Goal: Navigation & Orientation: Find specific page/section

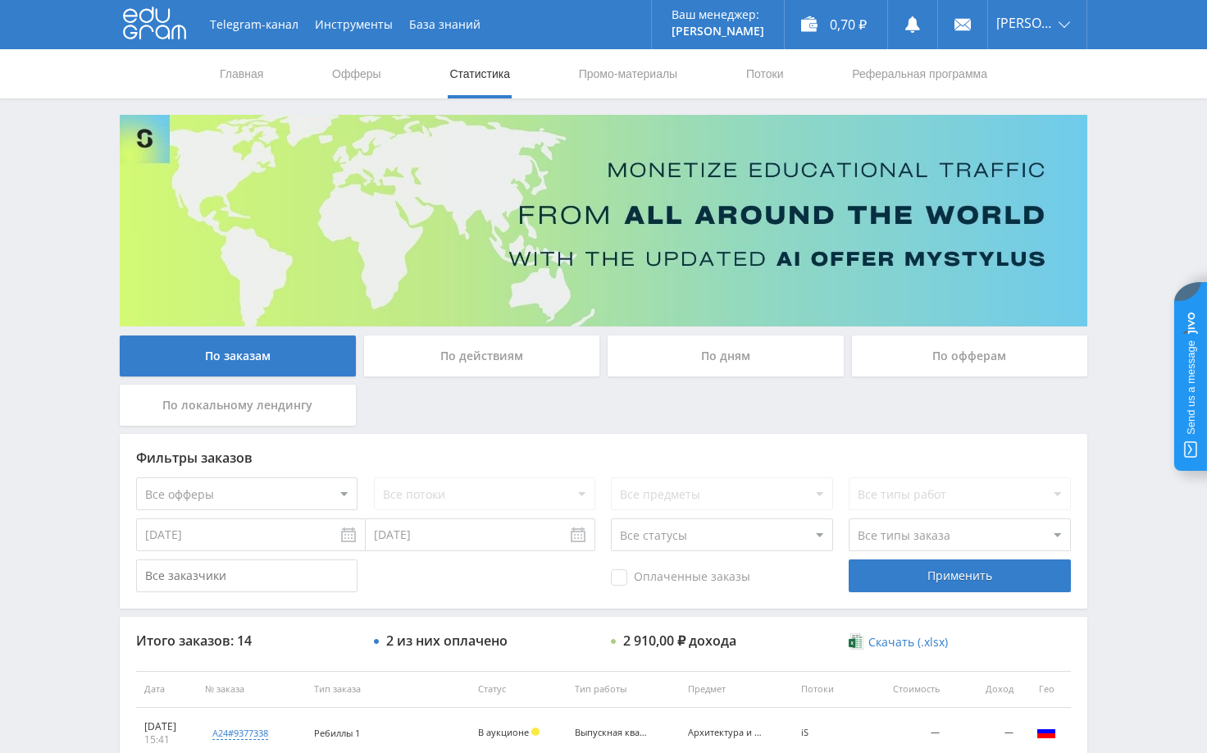
click at [1136, 427] on div "Telegram-канал Инструменты База знаний Ваш менеджер: [PERSON_NAME] Online @edug…" at bounding box center [603, 688] width 1207 height 1377
click at [1126, 174] on div "Telegram-канал Инструменты База знаний Ваш менеджер: [PERSON_NAME] Online @edug…" at bounding box center [603, 688] width 1207 height 1377
click at [1140, 187] on div "Telegram-канал Инструменты База знаний Ваш менеджер: Alex Alex Online @edugram_…" at bounding box center [603, 688] width 1207 height 1377
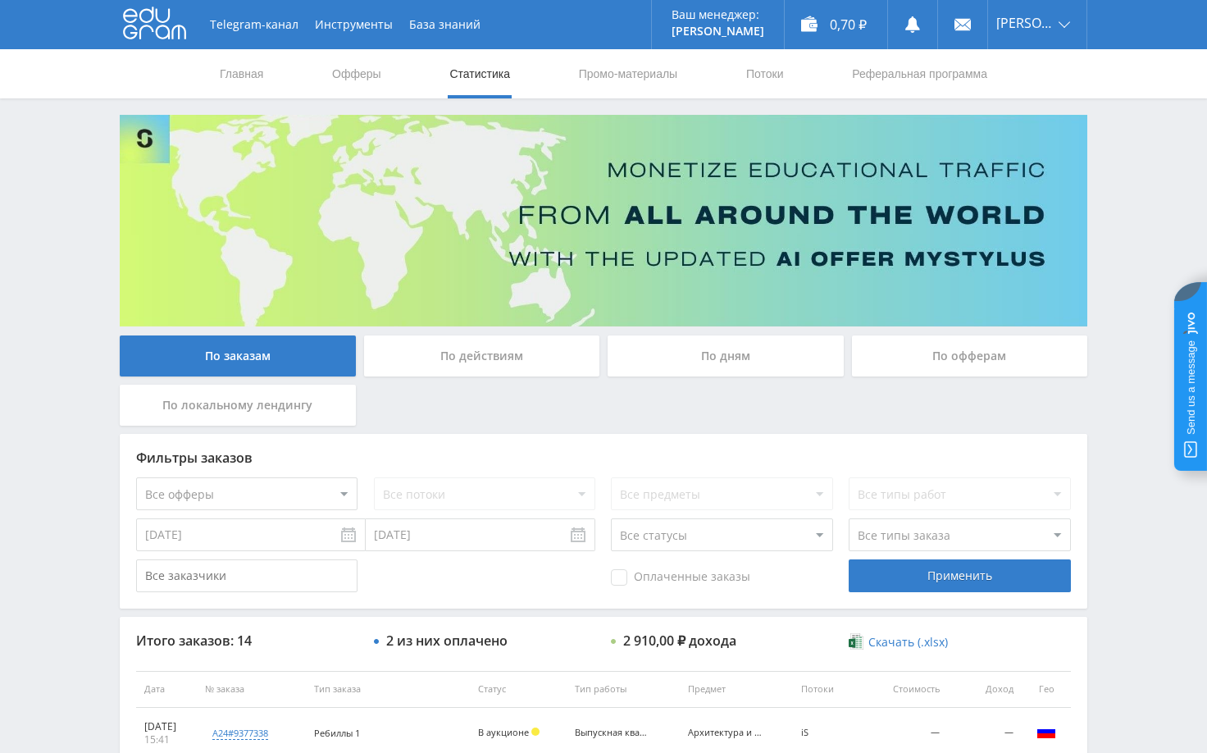
click at [1140, 187] on div "Telegram-канал Инструменты База знаний Ваш менеджер: Alex Alex Online @edugram_…" at bounding box center [603, 688] width 1207 height 1377
click at [110, 433] on div "Telegram-канал Инструменты База знаний Ваш менеджер: Alex Alex Online @edugram_…" at bounding box center [603, 688] width 1207 height 1377
click at [1115, 348] on div "Telegram-канал Инструменты База знаний Ваш менеджер: Alex Alex Online @edugram_…" at bounding box center [603, 688] width 1207 height 1377
click at [1118, 353] on div "Telegram-канал Инструменты База знаний Ваш менеджер: Alex Alex Online @edugram_…" at bounding box center [603, 688] width 1207 height 1377
click at [1114, 254] on div "Telegram-канал Инструменты База знаний Ваш менеджер: Alex Alex Online @edugram_…" at bounding box center [603, 688] width 1207 height 1377
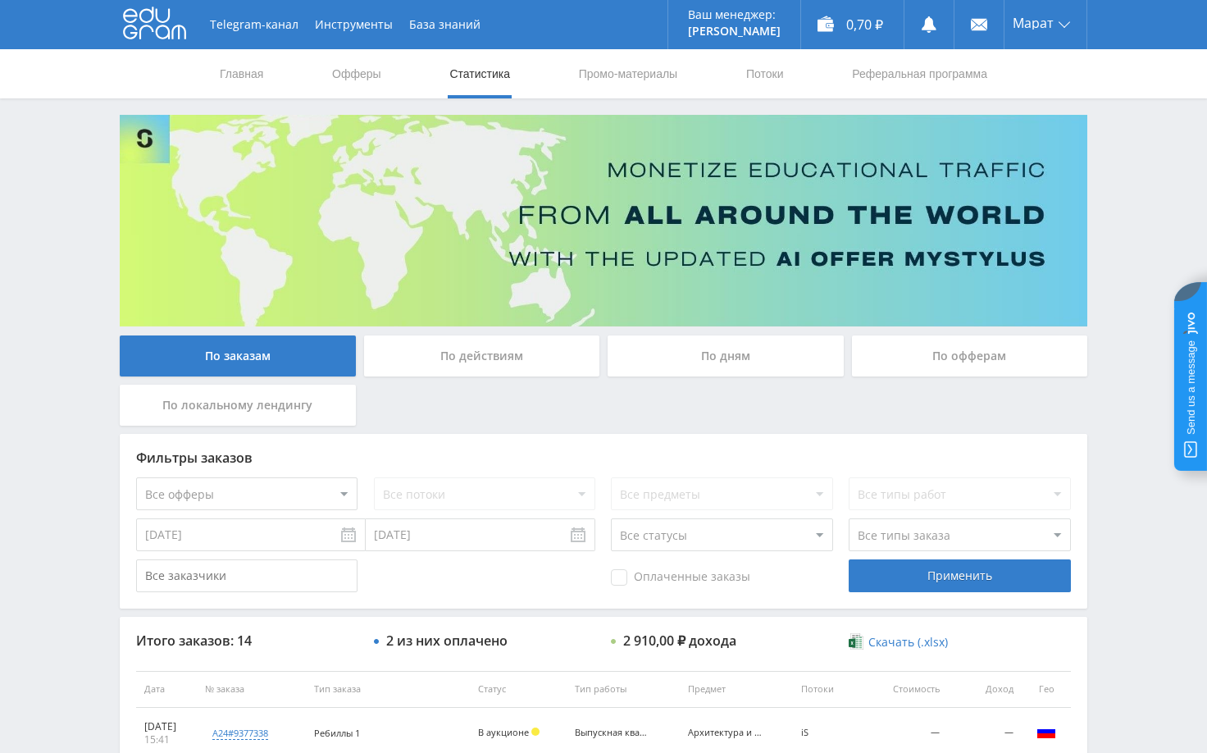
click at [1136, 235] on div "Telegram-канал Инструменты База знаний Ваш менеджер: Alex Alex Online @edugram_…" at bounding box center [603, 688] width 1207 height 1377
click at [1129, 251] on div "Telegram-канал Инструменты База знаний Ваш менеджер: Alex Alex Online @edugram_…" at bounding box center [603, 688] width 1207 height 1377
click at [1126, 247] on div "Telegram-канал Инструменты База знаний Ваш менеджер: Alex Alex Online @edugram_…" at bounding box center [603, 688] width 1207 height 1377
click at [1157, 219] on div "Telegram-канал Инструменты База знаний Ваш менеджер: Alex Alex Online @edugram_…" at bounding box center [603, 688] width 1207 height 1377
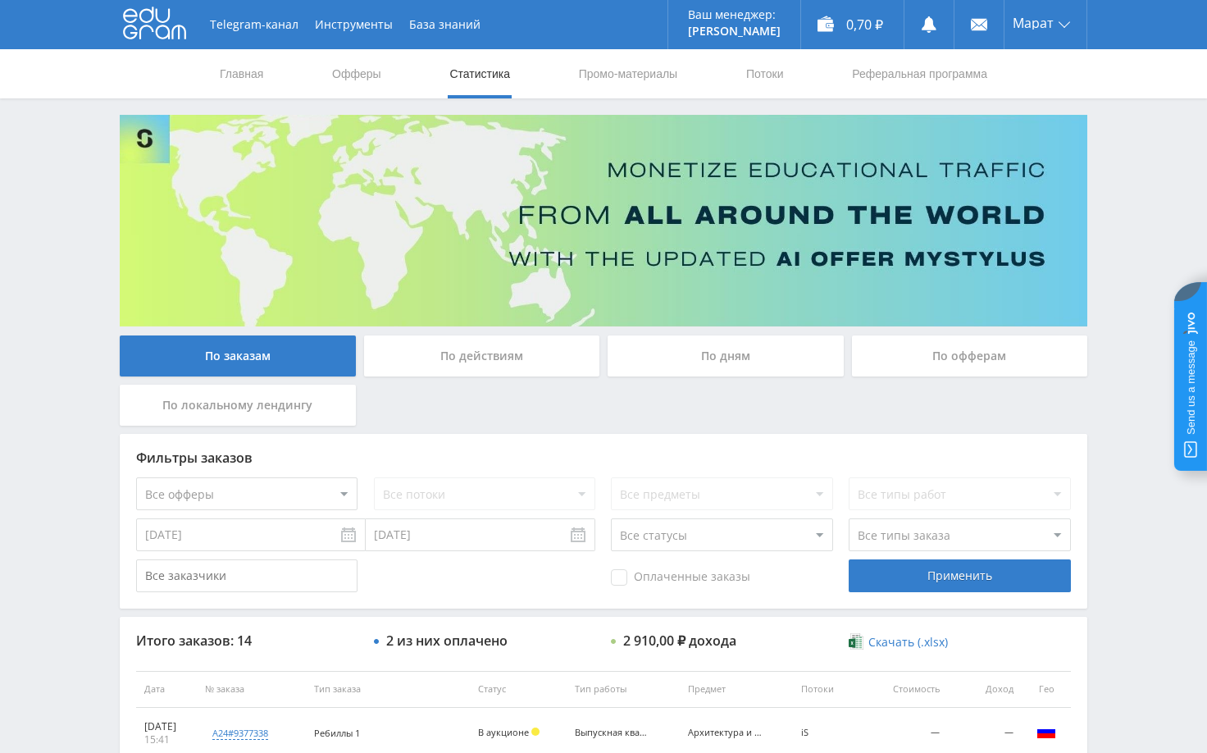
click at [1140, 230] on div "Telegram-канал Инструменты База знаний Ваш менеджер: [PERSON_NAME] Online @edug…" at bounding box center [603, 688] width 1207 height 1377
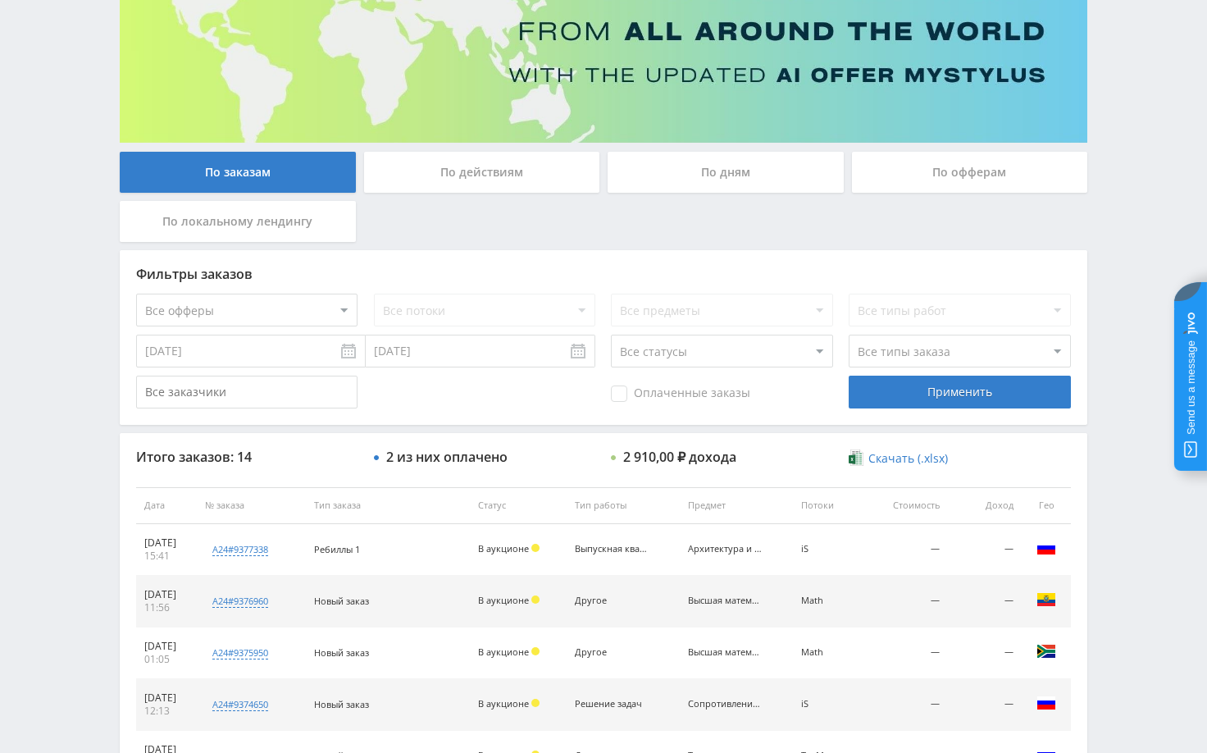
scroll to position [164, 0]
